Goal: Check status: Check status

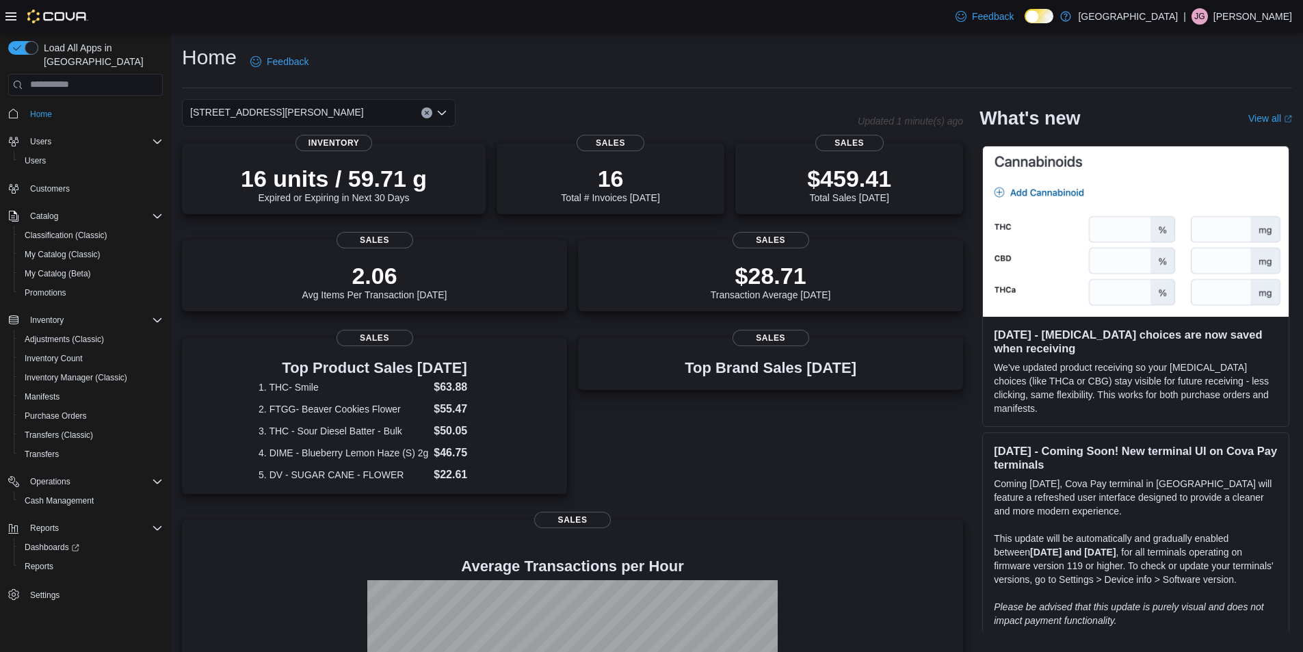
click at [392, 109] on div "[STREET_ADDRESS][PERSON_NAME]" at bounding box center [319, 112] width 274 height 27
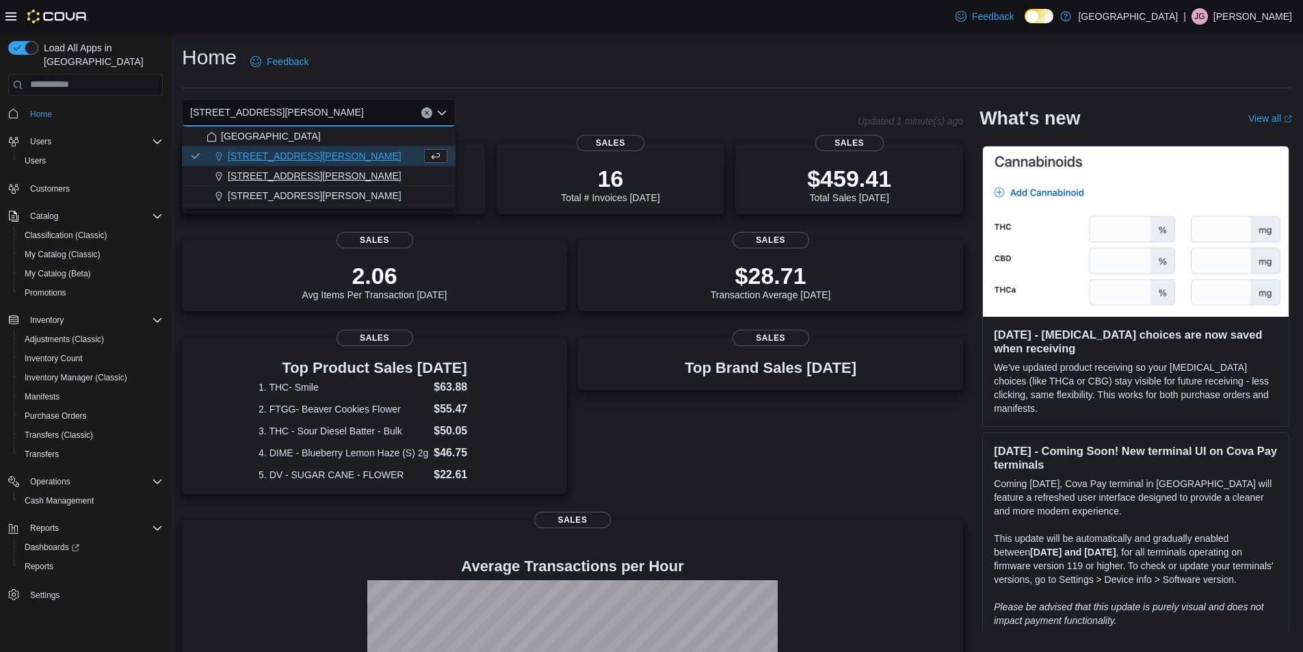
click at [381, 176] on div "[STREET_ADDRESS][PERSON_NAME]" at bounding box center [326, 176] width 241 height 14
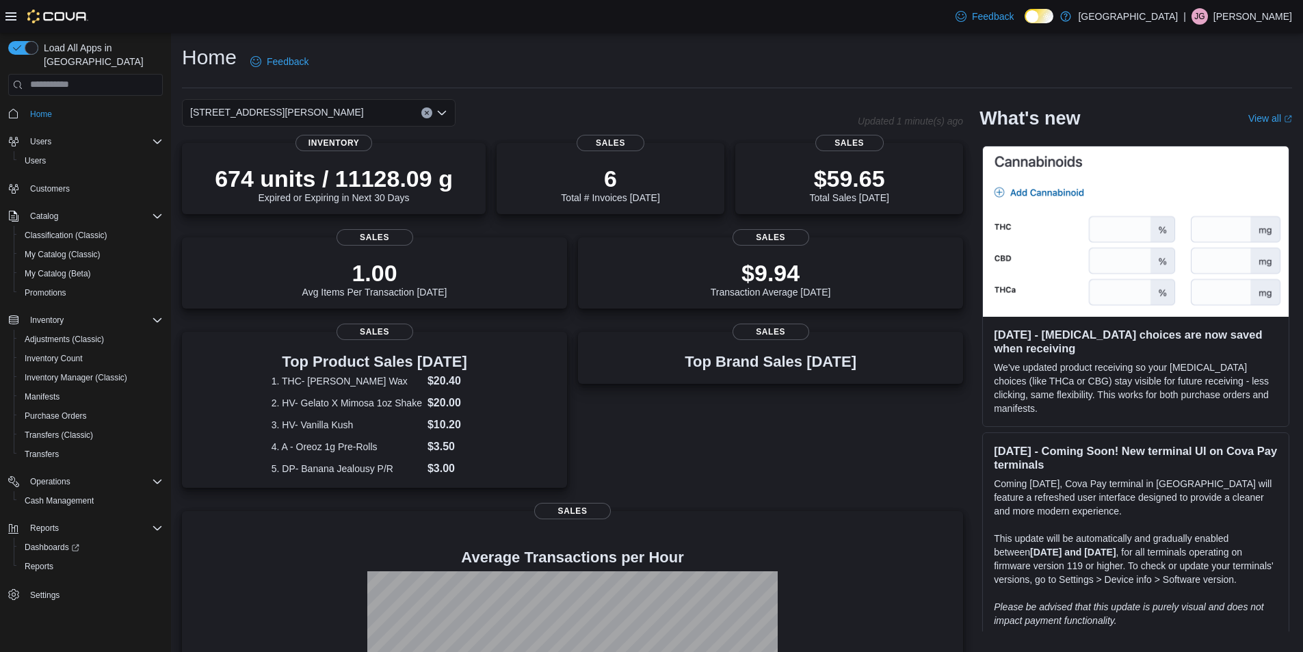
click at [389, 108] on div "200 South Solano Drive Combo box. Selected. 200 South Solano Drive. Press Backs…" at bounding box center [319, 112] width 274 height 27
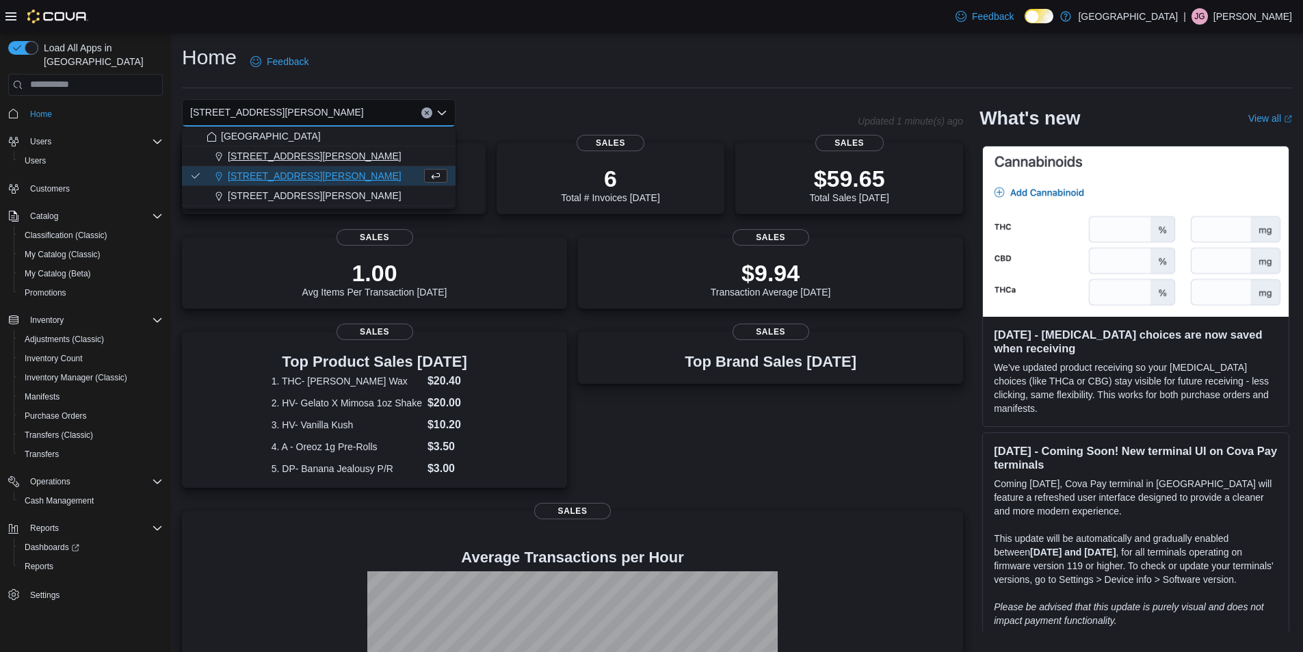
click at [353, 157] on div "[STREET_ADDRESS][PERSON_NAME]" at bounding box center [326, 156] width 241 height 14
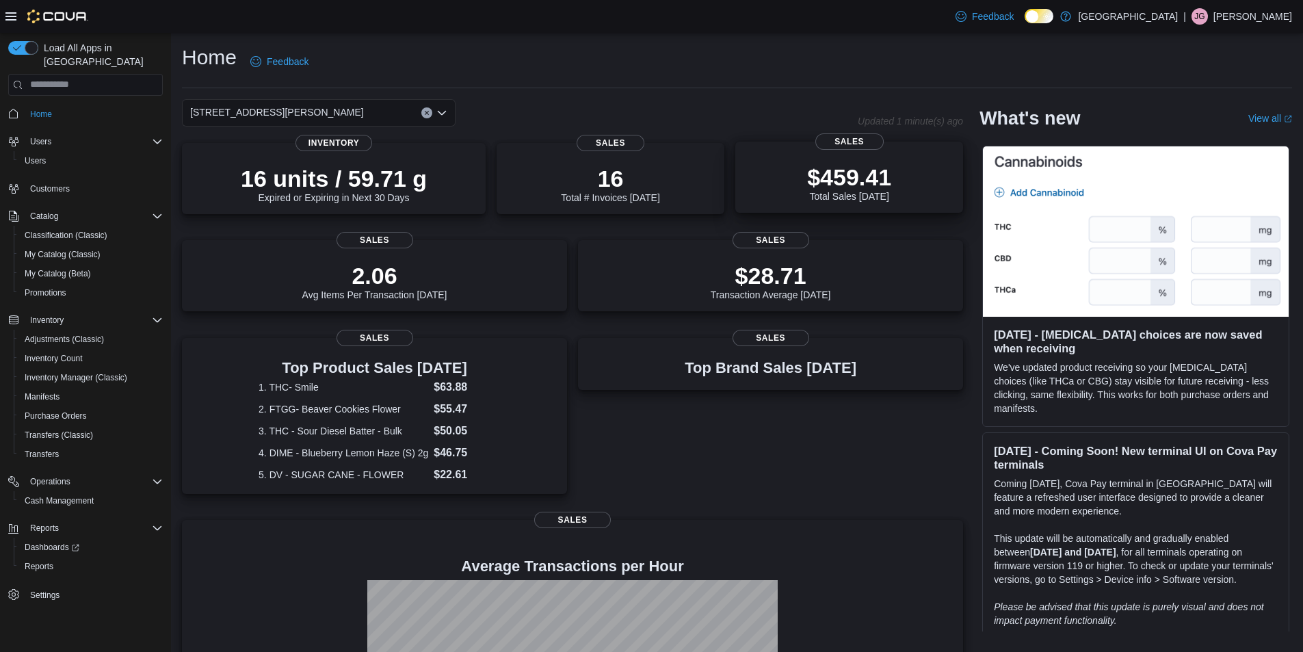
click at [844, 189] on p "$459.41" at bounding box center [849, 176] width 84 height 27
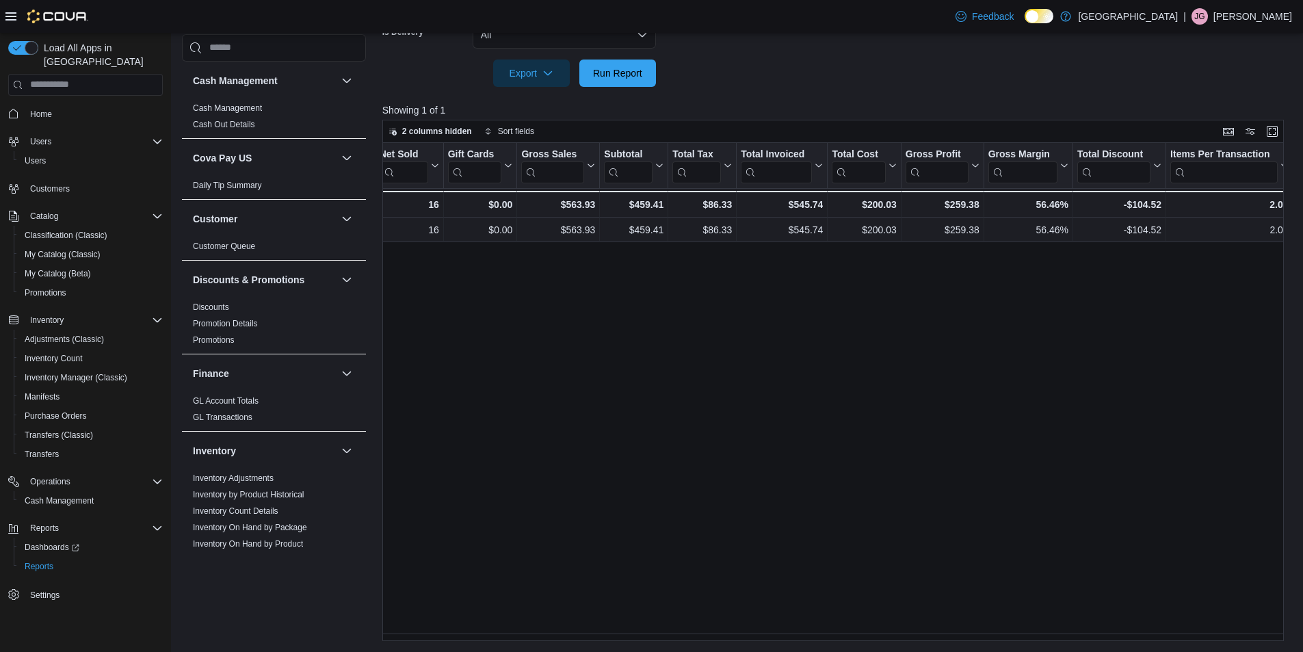
scroll to position [0, 286]
